Goal: Check status: Check status

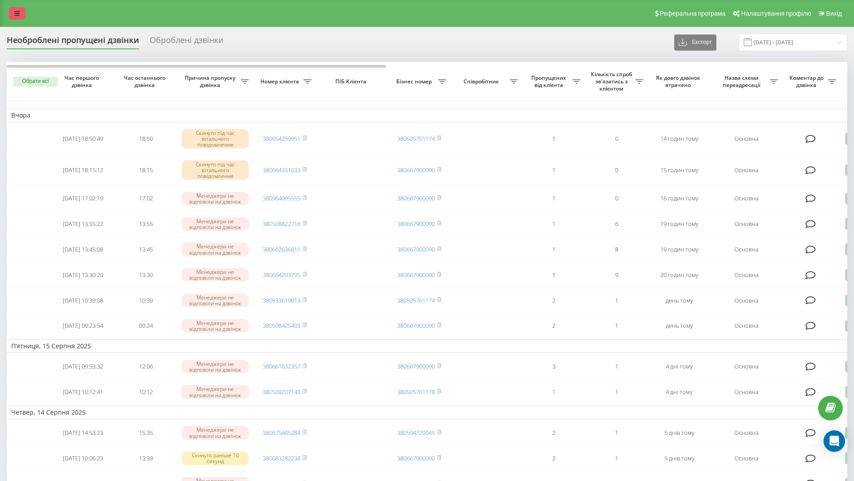
click at [14, 14] on icon at bounding box center [16, 13] width 5 height 6
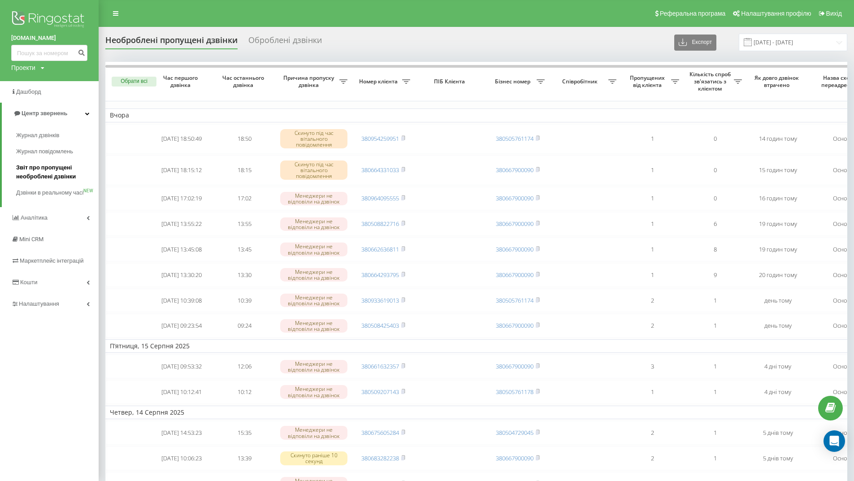
click at [30, 172] on span "Звіт про пропущені необроблені дзвінки" at bounding box center [55, 172] width 78 height 18
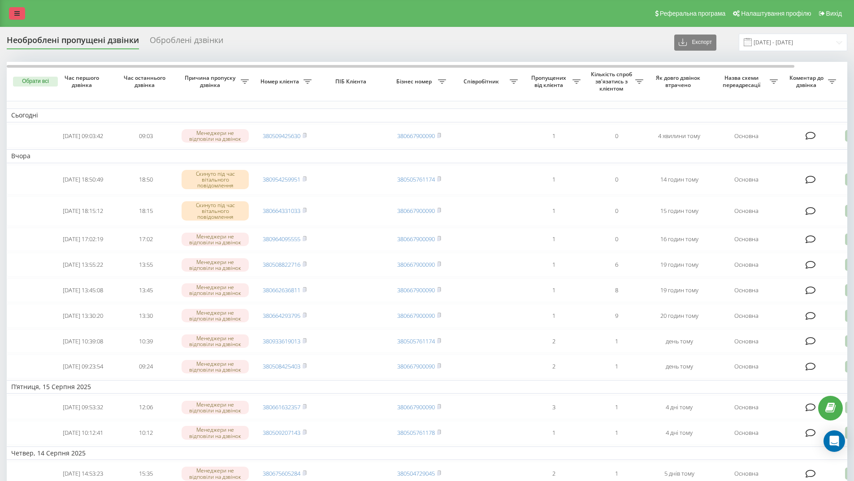
click at [19, 11] on icon at bounding box center [16, 13] width 5 height 6
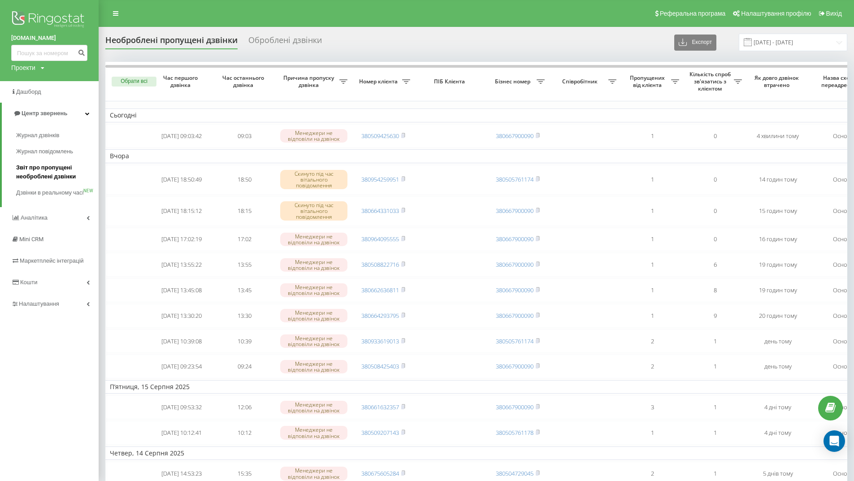
click at [52, 166] on span "Звіт про пропущені необроблені дзвінки" at bounding box center [55, 172] width 78 height 18
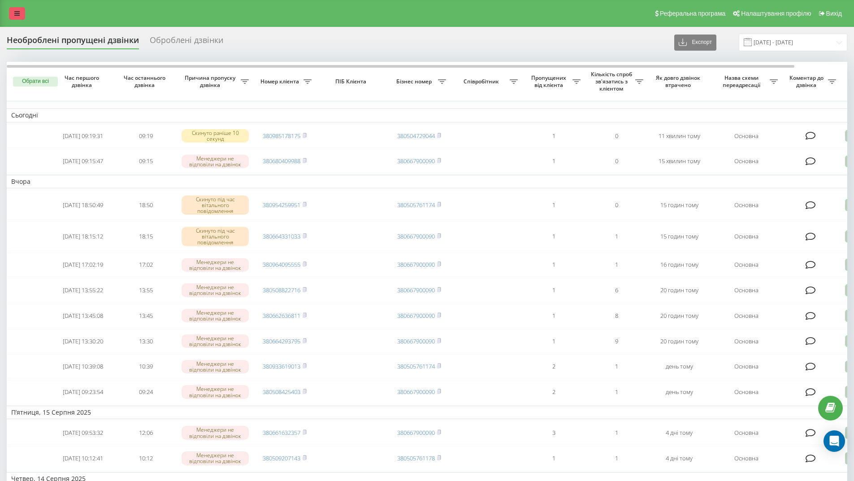
click at [14, 12] on icon at bounding box center [16, 13] width 5 height 6
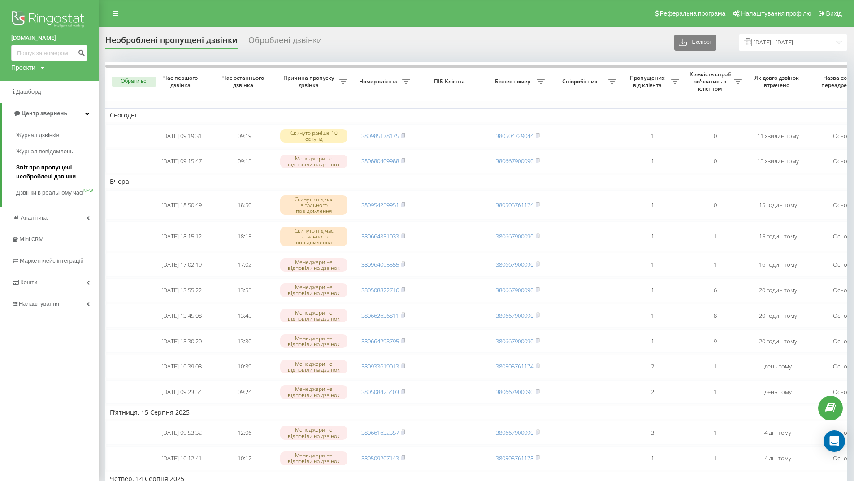
click at [34, 168] on span "Звіт про пропущені необроблені дзвінки" at bounding box center [55, 172] width 78 height 18
